Goal: Information Seeking & Learning: Learn about a topic

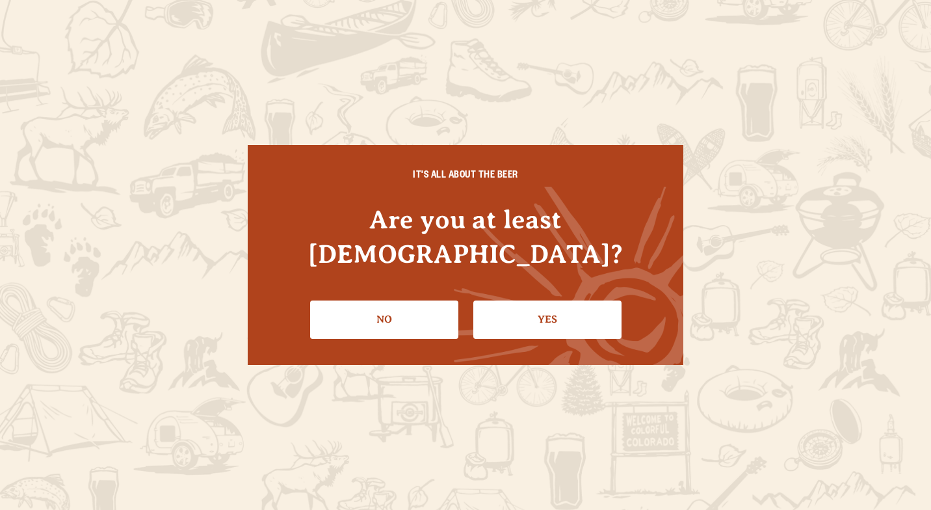
click at [550, 310] on link "Yes" at bounding box center [547, 319] width 148 height 38
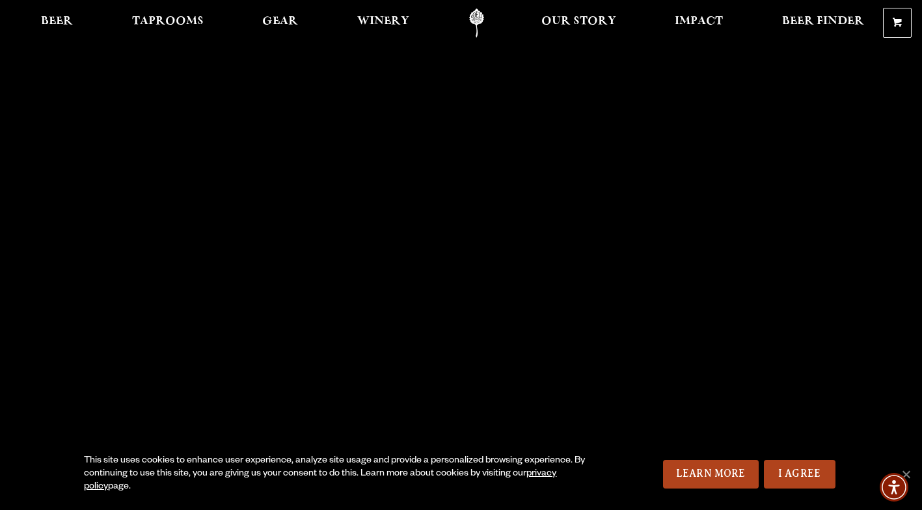
click at [799, 477] on link "I Agree" at bounding box center [800, 474] width 72 height 29
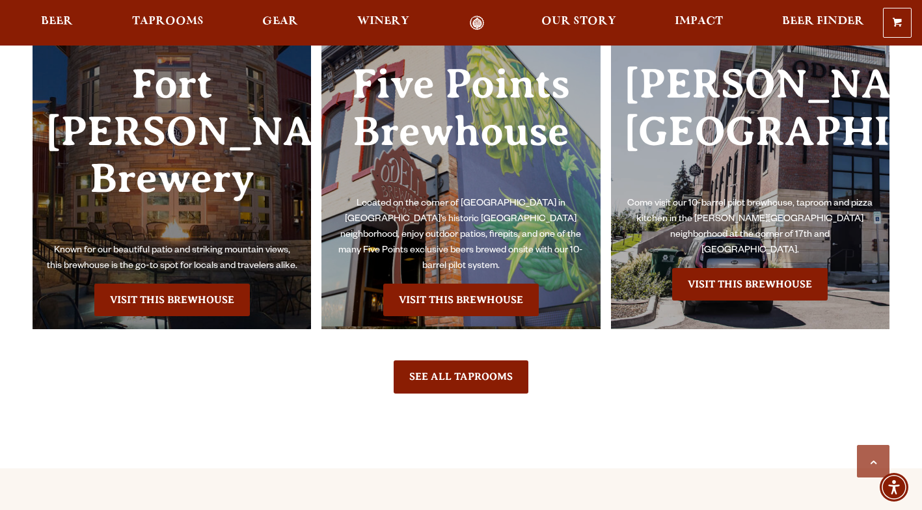
scroll to position [2958, 0]
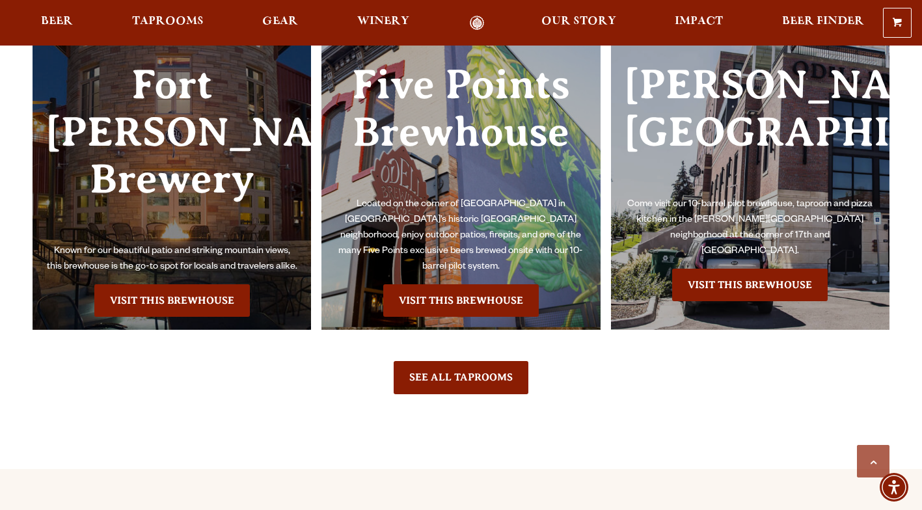
click at [177, 284] on link "Visit this Brewhouse" at bounding box center [171, 300] width 155 height 33
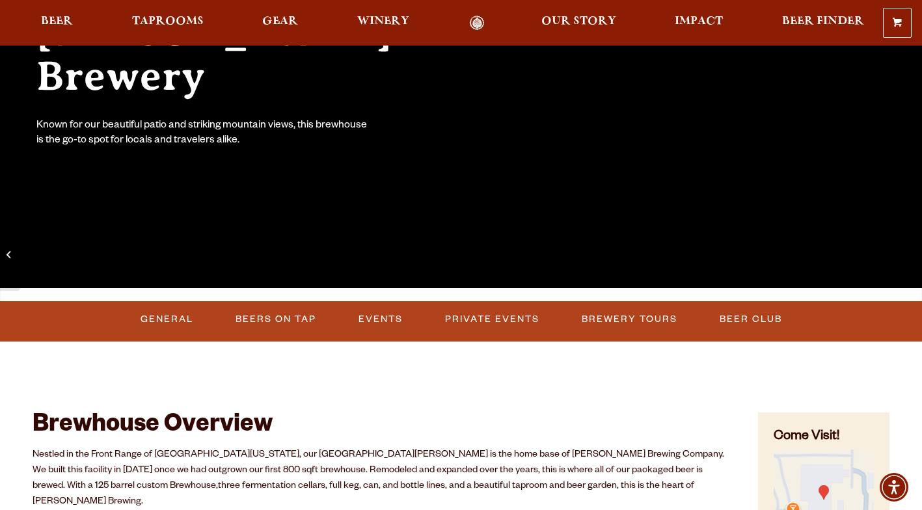
scroll to position [231, 0]
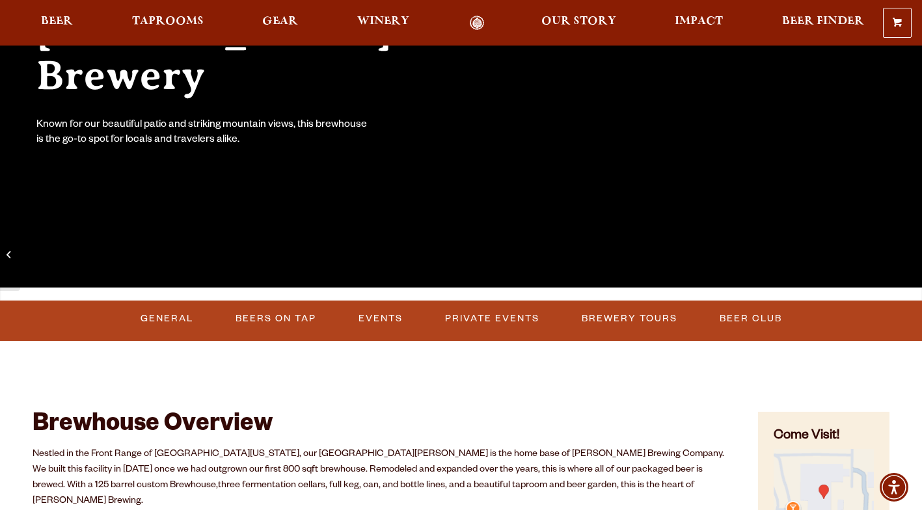
click at [380, 315] on link "Events" at bounding box center [380, 319] width 55 height 30
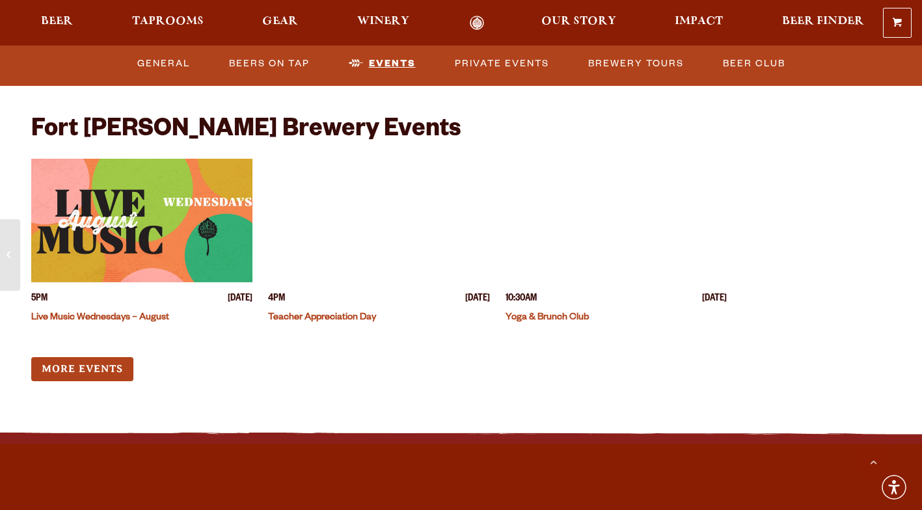
scroll to position [3175, 0]
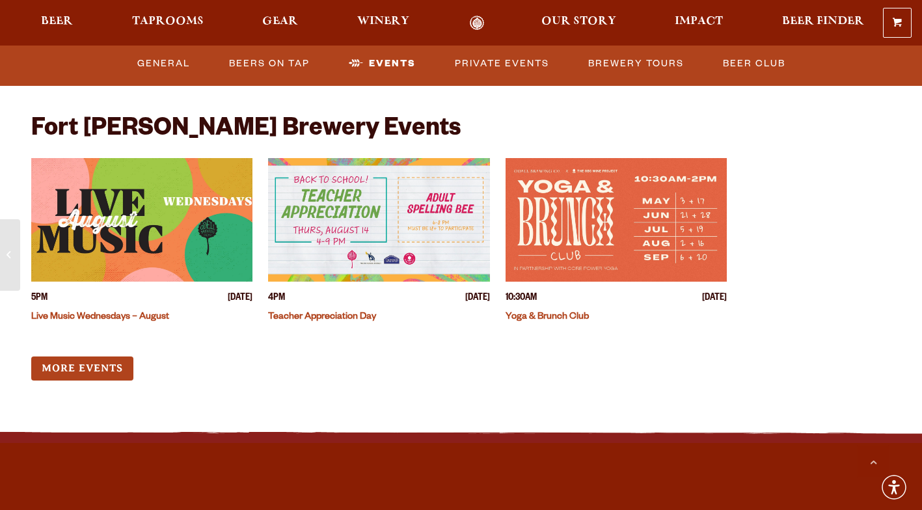
click at [161, 196] on img "View event details" at bounding box center [141, 220] width 221 height 124
